Goal: Complete application form: Complete application form

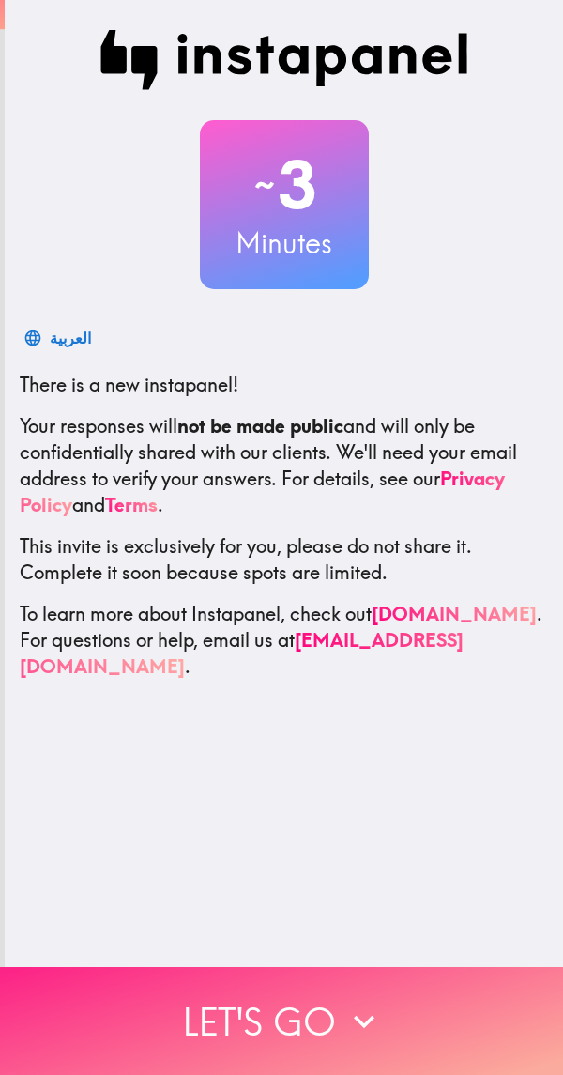
click at [315, 1006] on button "Let's go" at bounding box center [281, 1021] width 563 height 108
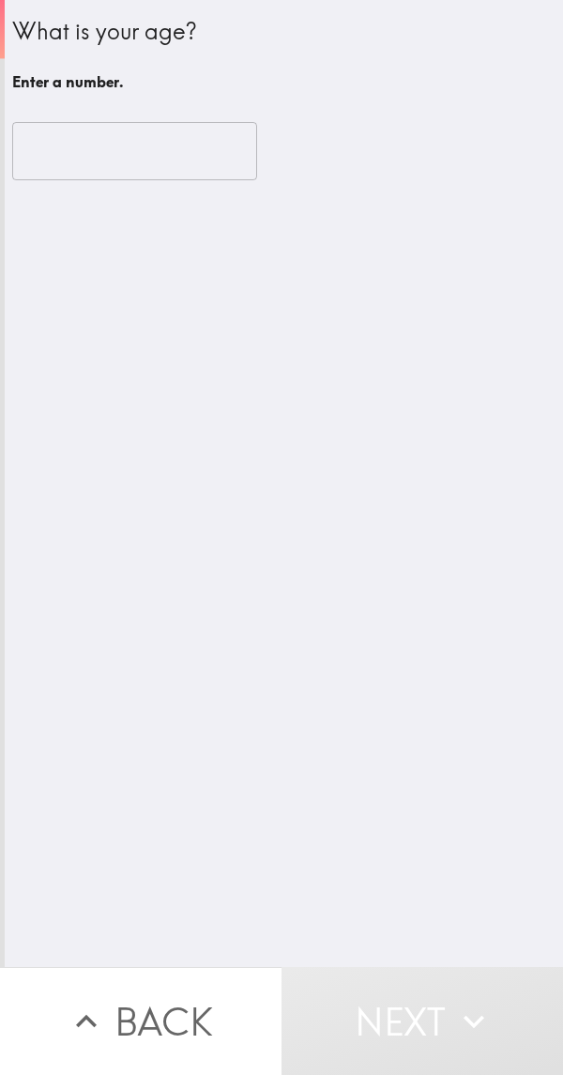
click at [164, 143] on input "number" at bounding box center [134, 151] width 245 height 58
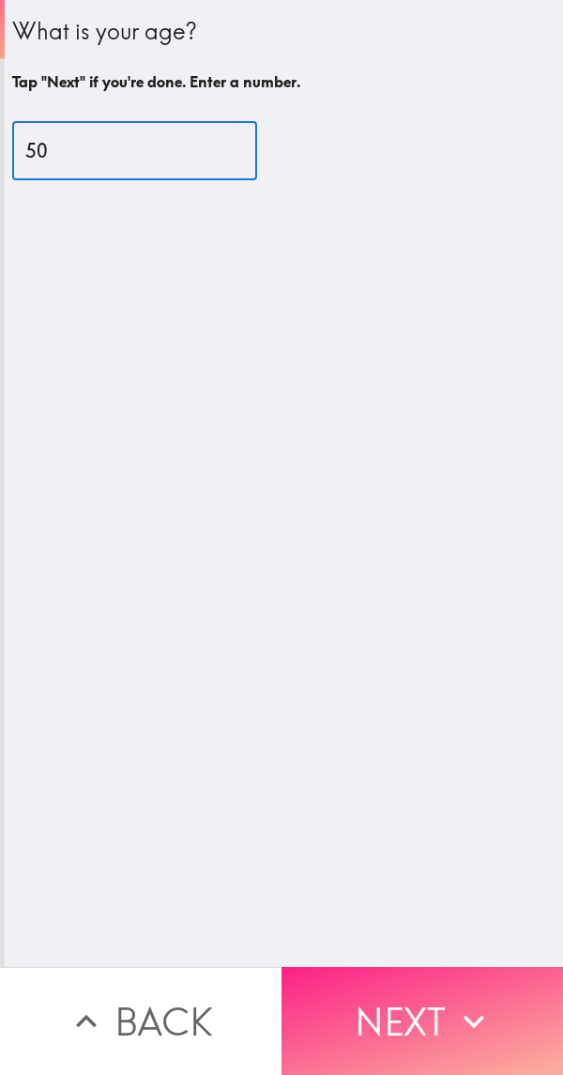
type input "50"
click at [376, 1015] on button "Next" at bounding box center [423, 1021] width 282 height 108
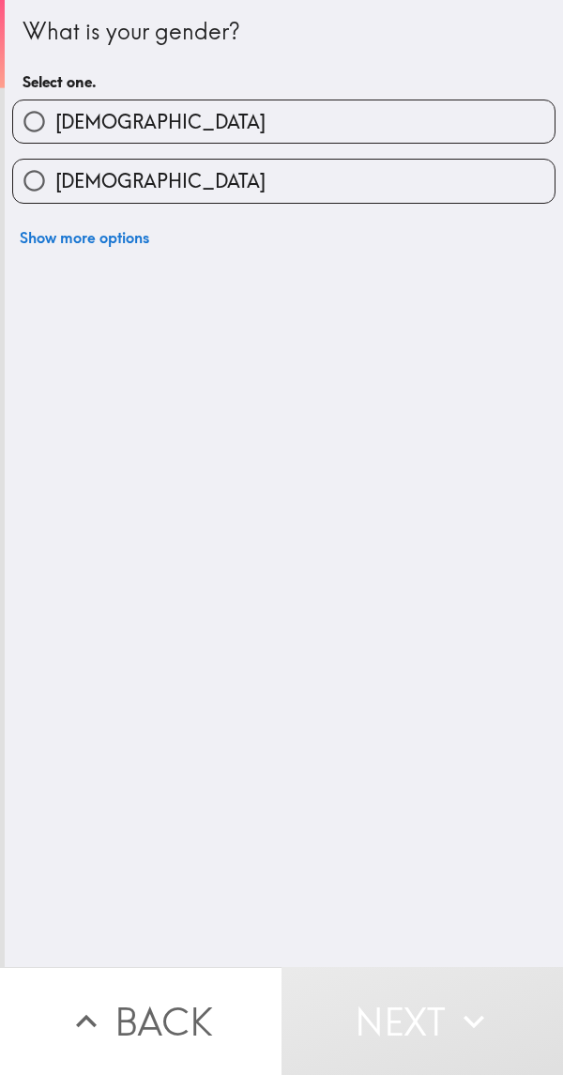
click at [82, 122] on span "[DEMOGRAPHIC_DATA]" at bounding box center [160, 122] width 210 height 26
click at [55, 122] on input "[DEMOGRAPHIC_DATA]" at bounding box center [34, 121] width 42 height 42
radio input "true"
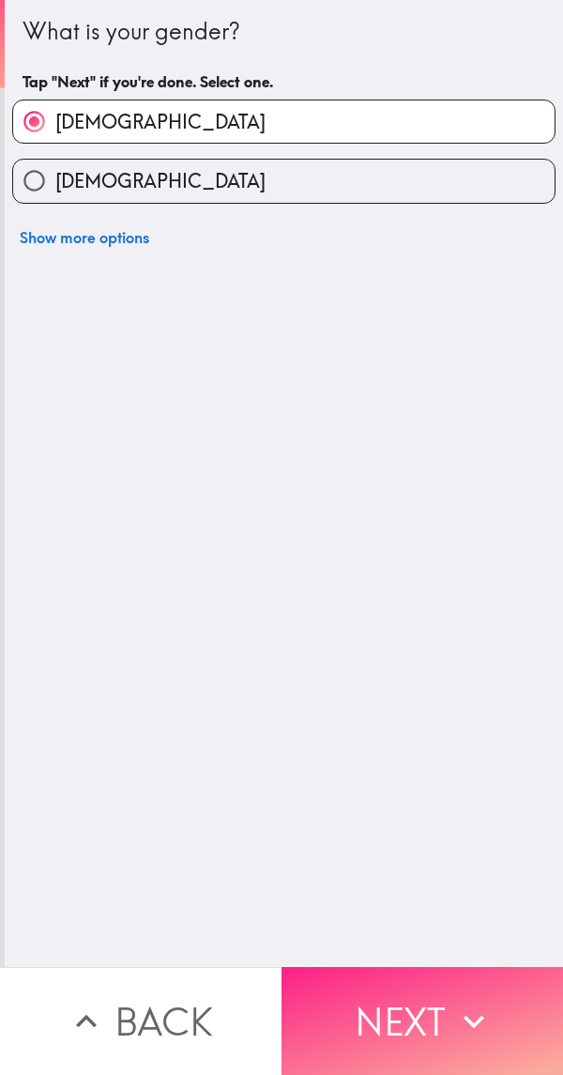
click at [399, 1018] on button "Next" at bounding box center [423, 1021] width 282 height 108
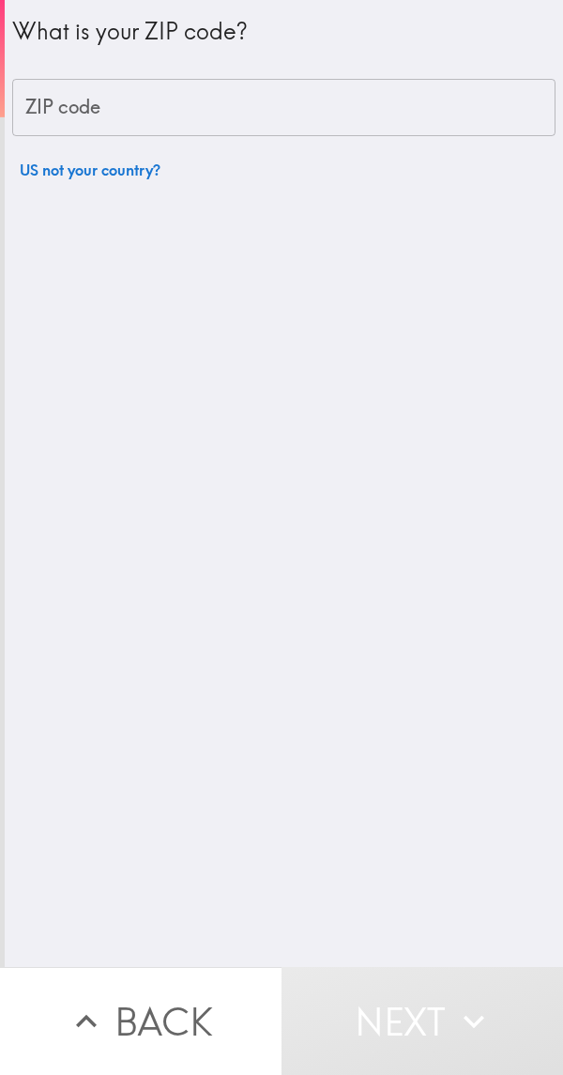
click at [268, 99] on input "ZIP code" at bounding box center [284, 108] width 544 height 58
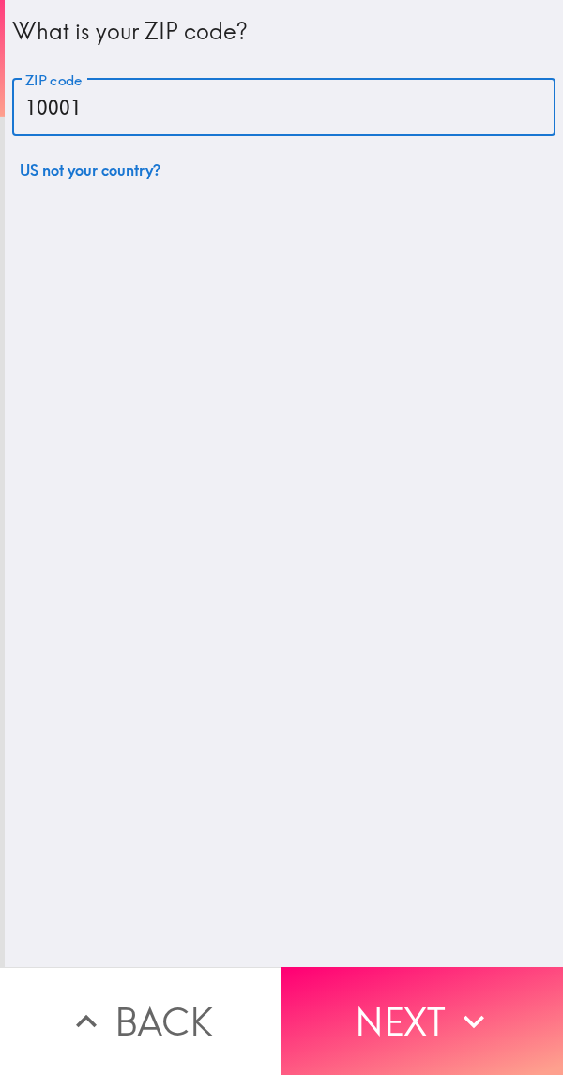
type input "10001"
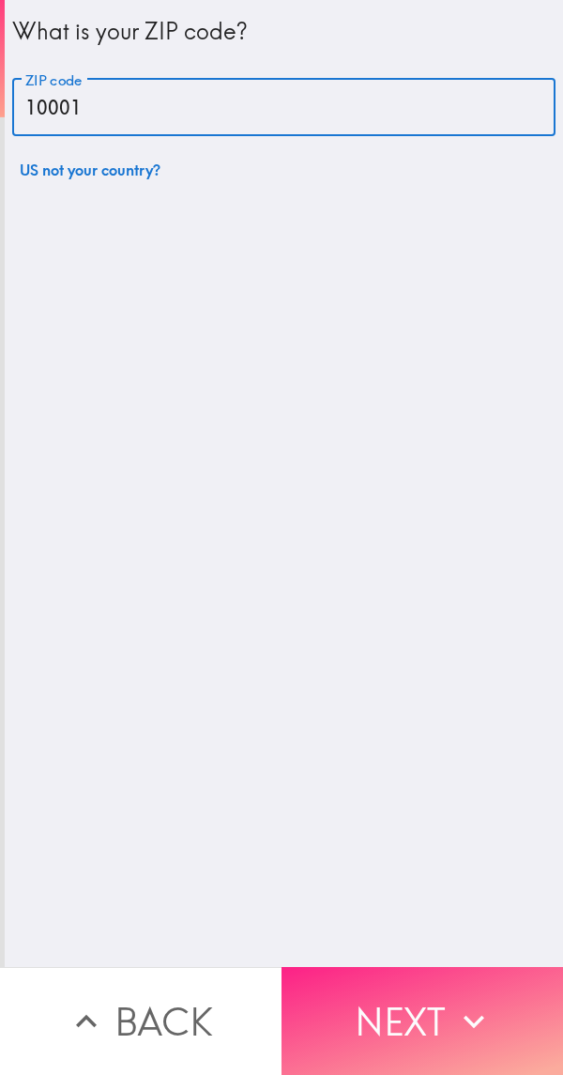
click at [382, 1020] on button "Next" at bounding box center [423, 1021] width 282 height 108
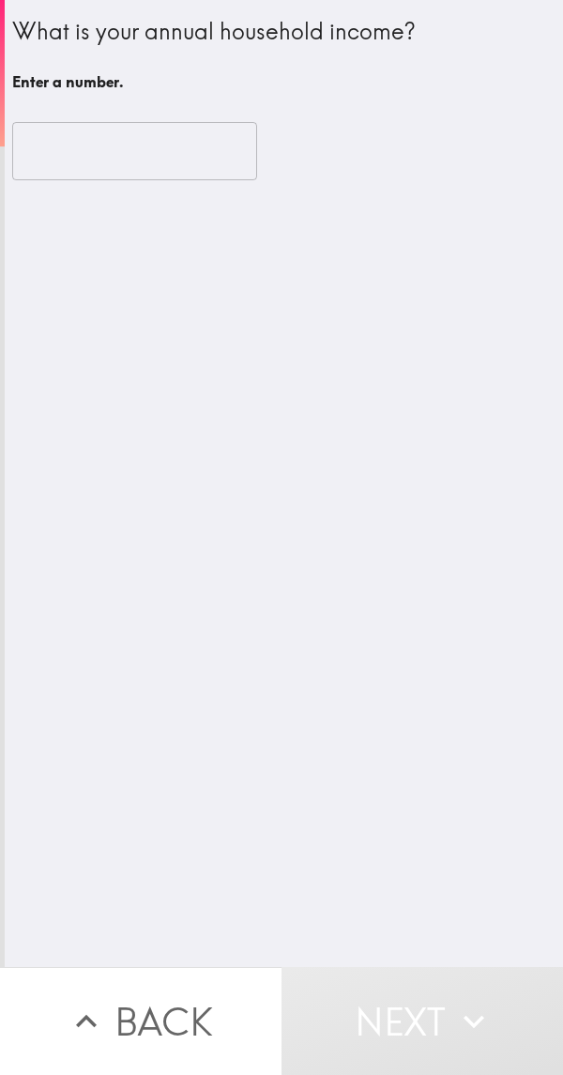
click at [182, 140] on input "number" at bounding box center [134, 151] width 245 height 58
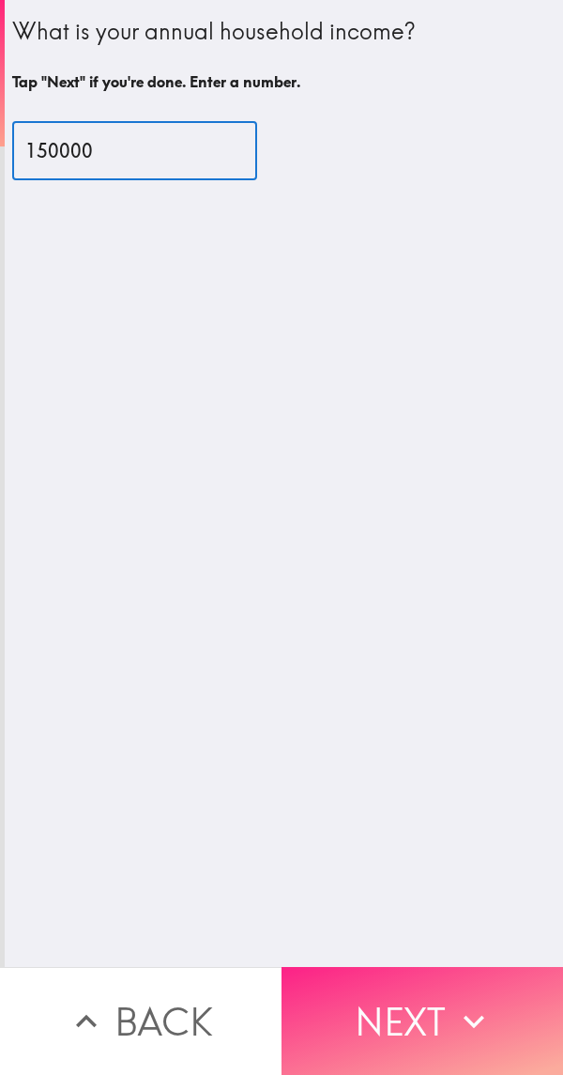
type input "150000"
click at [386, 1019] on button "Next" at bounding box center [423, 1021] width 282 height 108
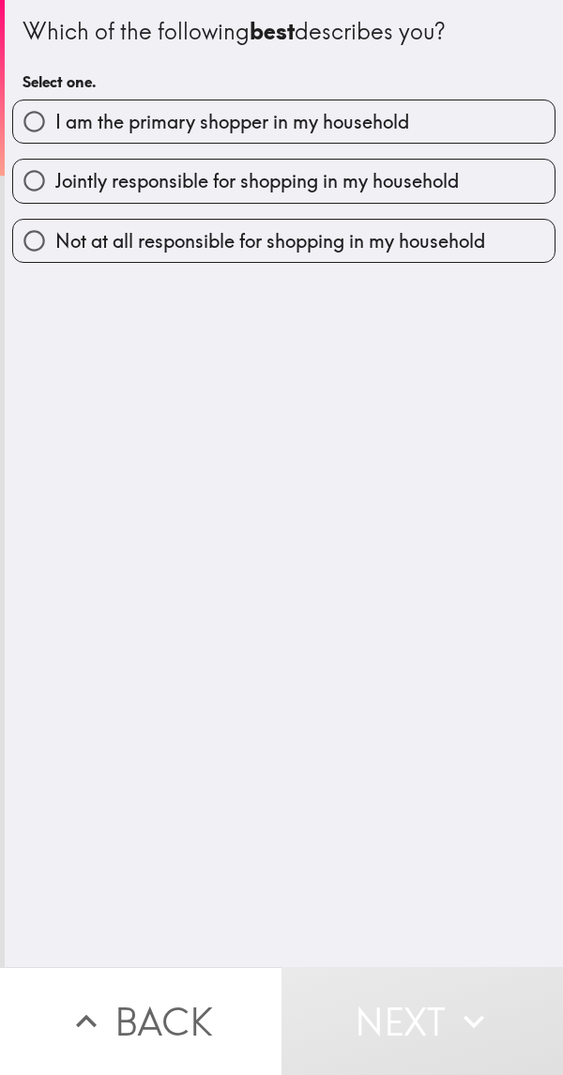
click at [421, 182] on span "Jointly responsible for shopping in my household" at bounding box center [257, 181] width 404 height 26
click at [55, 182] on input "Jointly responsible for shopping in my household" at bounding box center [34, 181] width 42 height 42
radio input "true"
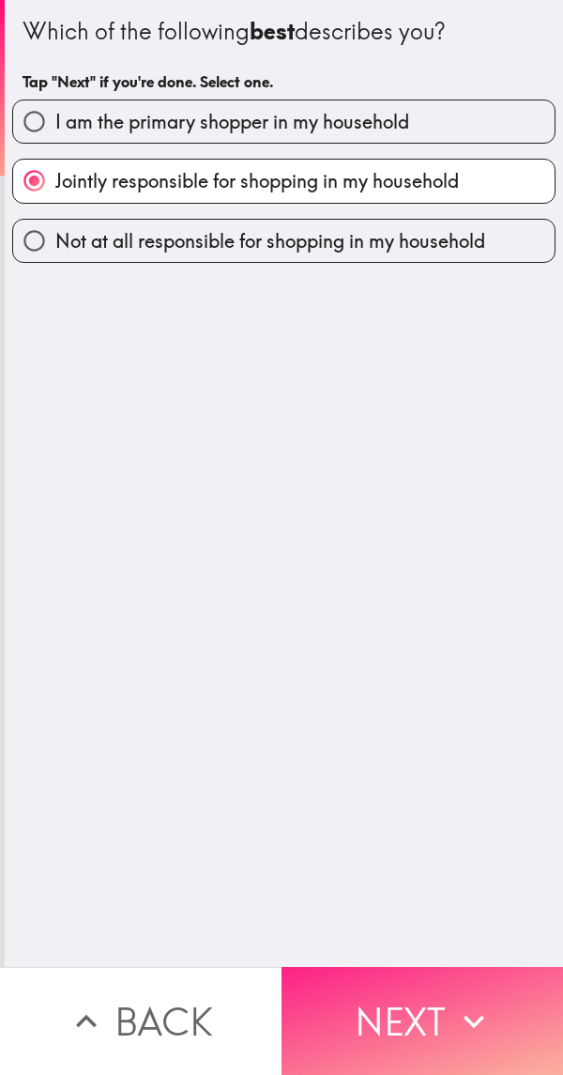
click at [384, 998] on button "Next" at bounding box center [423, 1021] width 282 height 108
